Goal: Task Accomplishment & Management: Complete application form

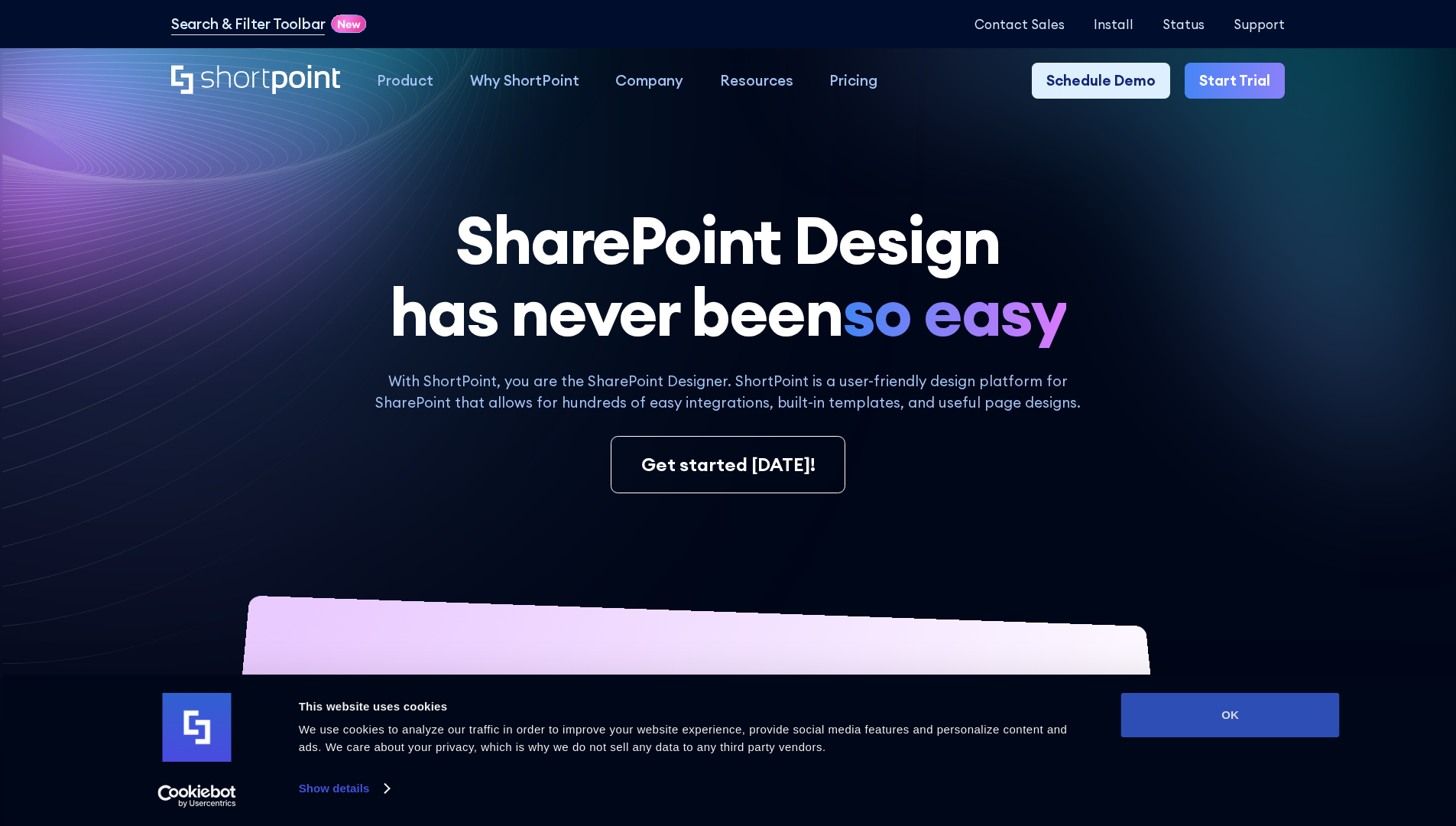
click at [1230, 715] on button "OK" at bounding box center [1230, 715] width 219 height 44
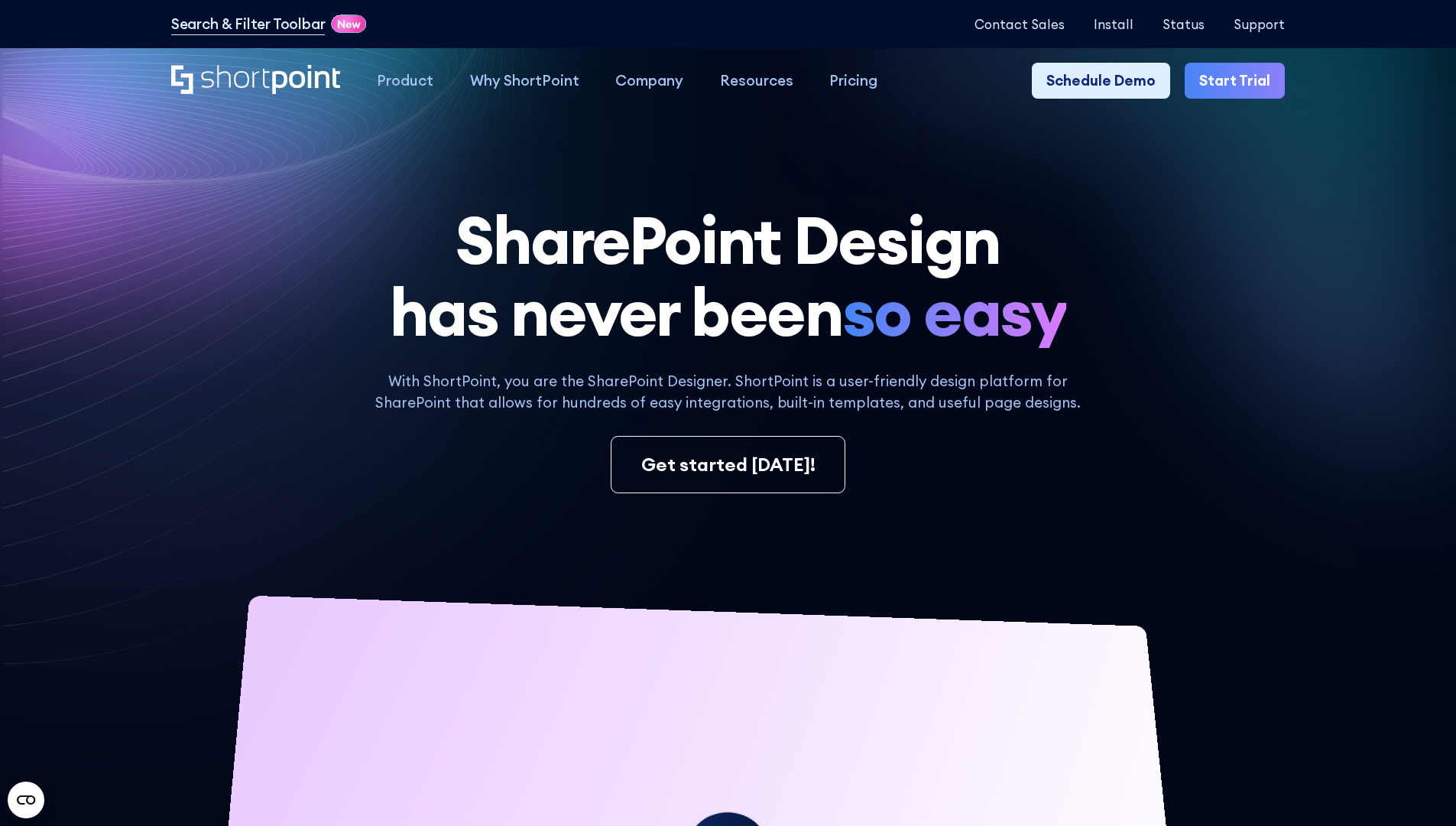
click at [1240, 81] on link "Start Trial" at bounding box center [1234, 81] width 100 height 36
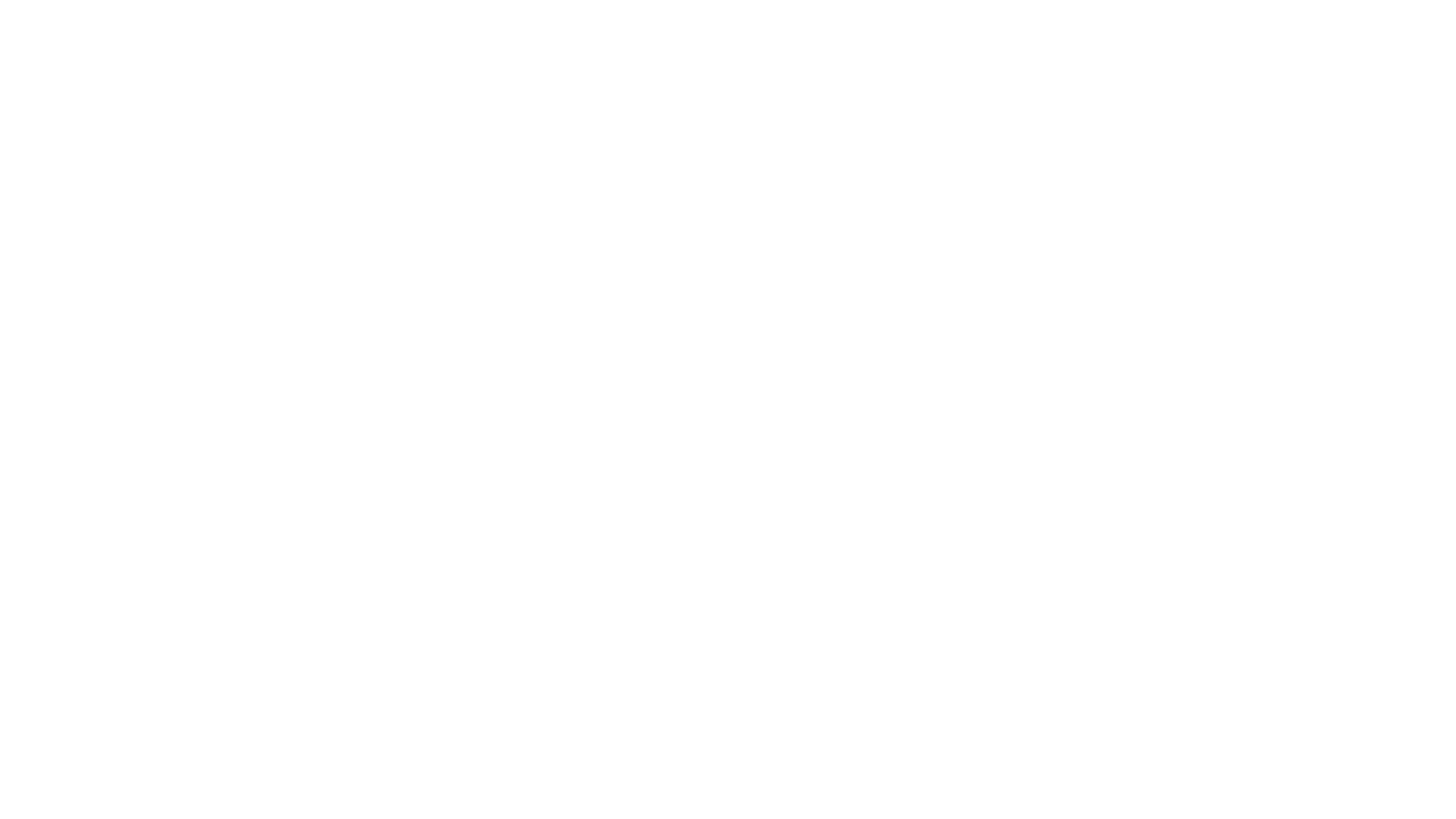
type input "Archebald"
type input "Berkuskv"
type input "2125556789"
select select "Microsoft 365"
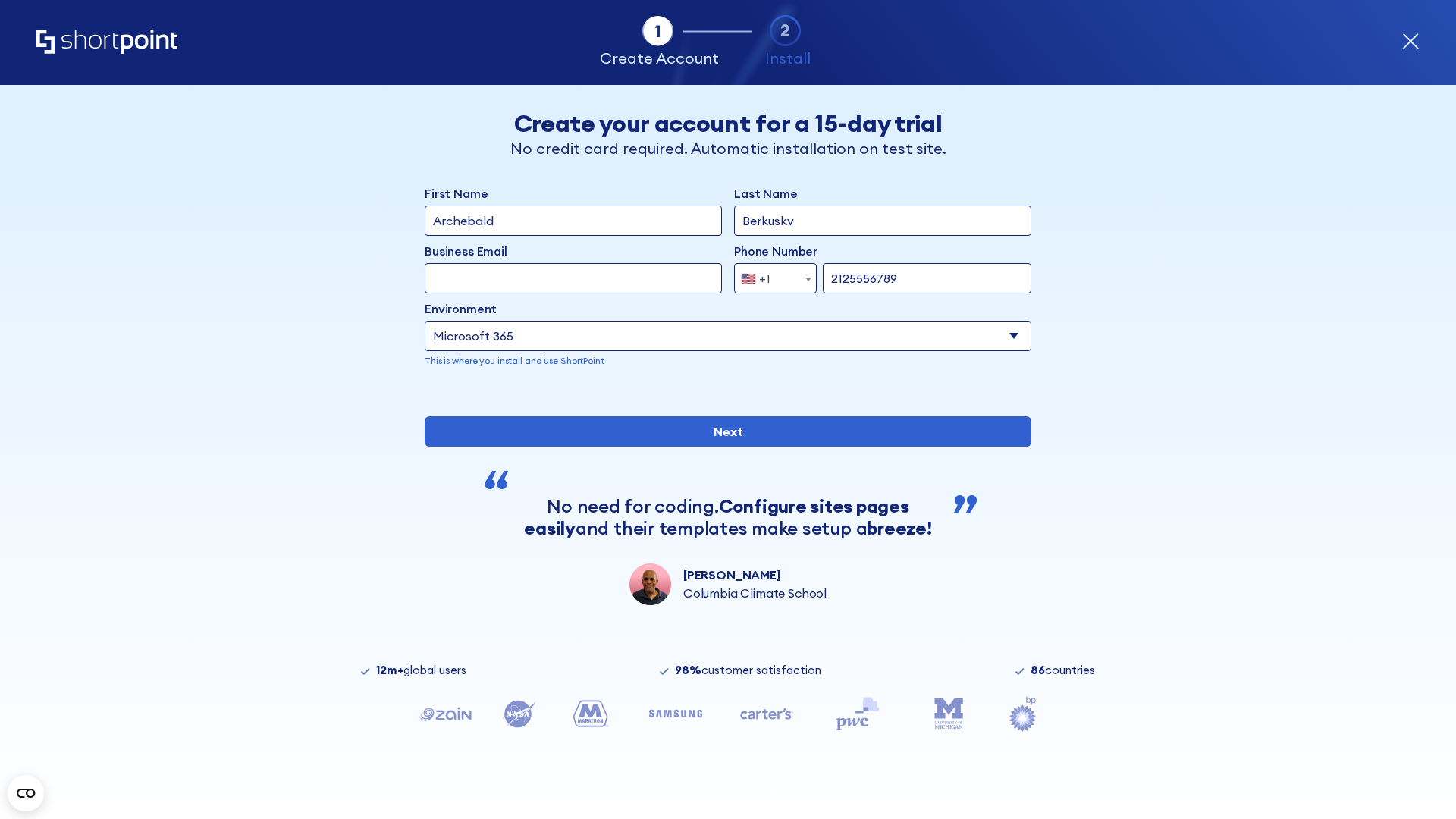
type input "2125556789"
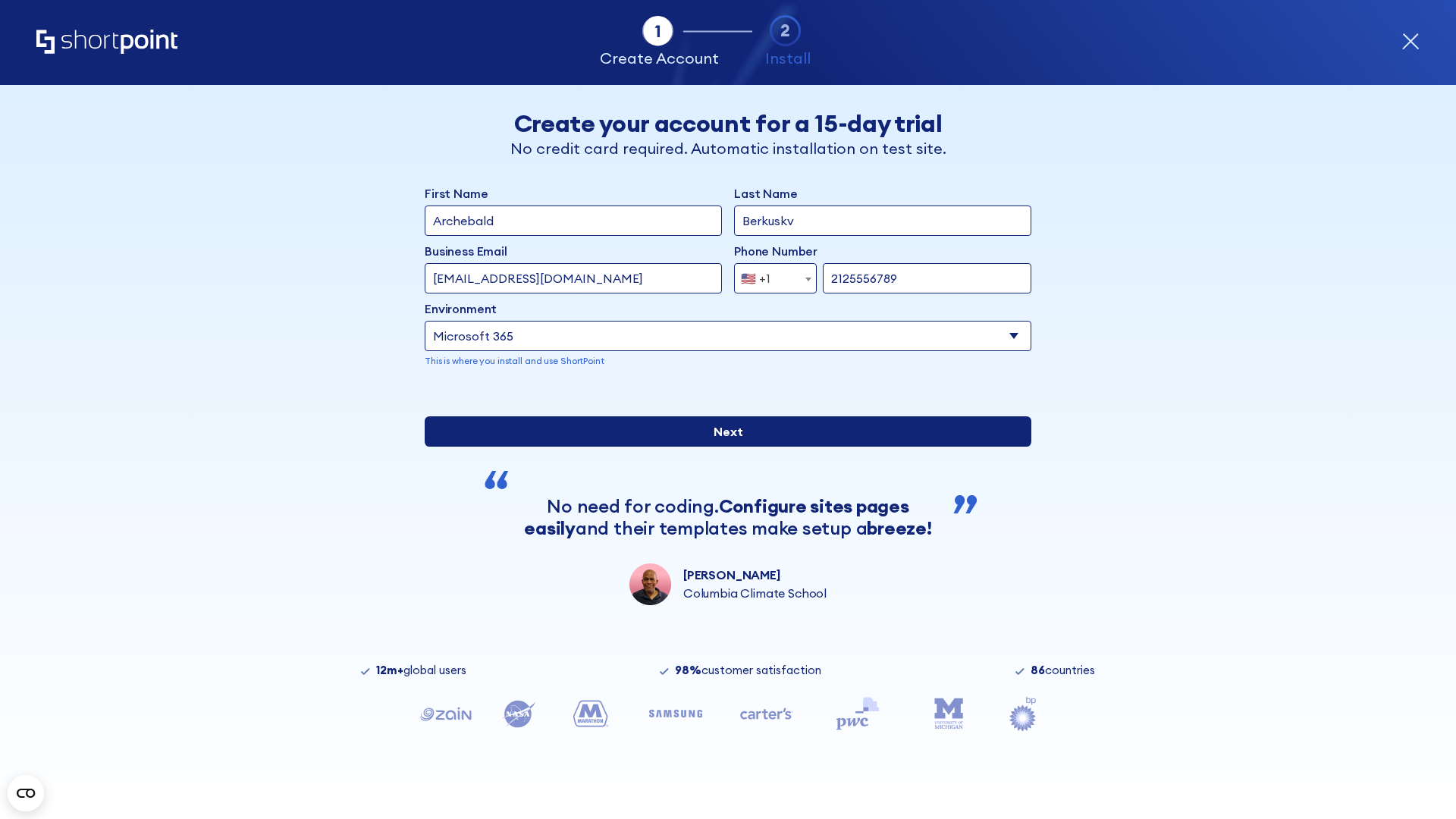
scroll to position [4, 0]
click at [722, 447] on input "Next" at bounding box center [727, 432] width 607 height 30
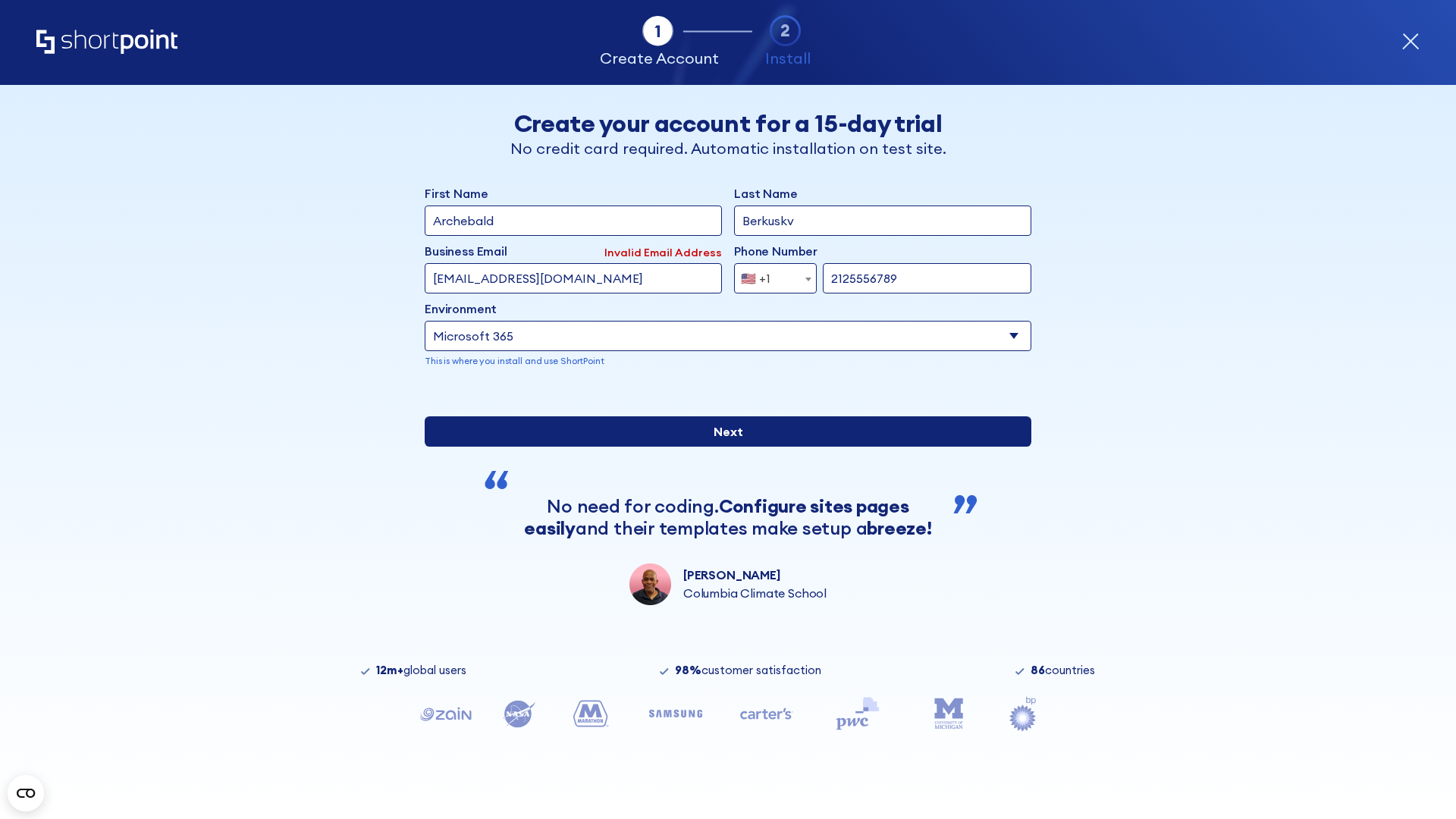
click at [722, 447] on input "Next" at bounding box center [727, 432] width 607 height 30
type input "[EMAIL_ADDRESS][DOMAIN_NAME]"
click at [722, 447] on input "Next" at bounding box center [727, 432] width 607 height 30
